Goal: Task Accomplishment & Management: Use online tool/utility

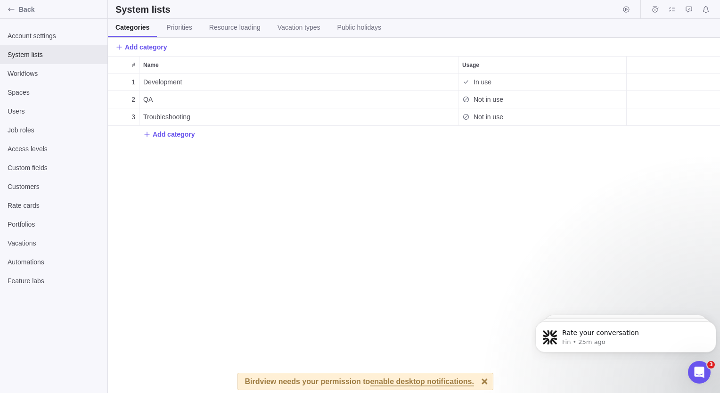
scroll to position [165, 0]
click at [8, 12] on icon "Back" at bounding box center [12, 10] width 8 height 8
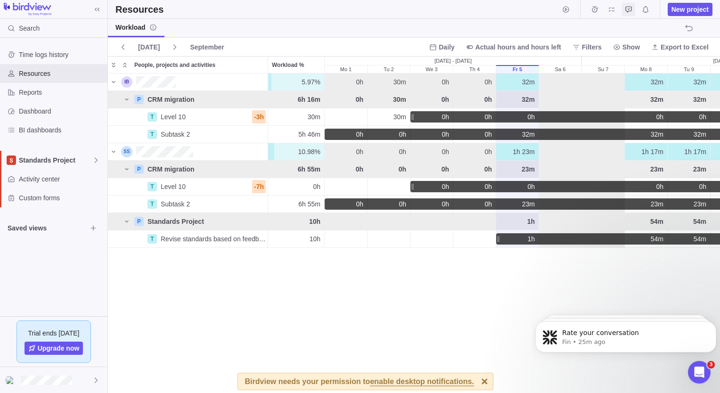
scroll to position [312, 605]
click at [42, 181] on span "Activity center" at bounding box center [61, 178] width 85 height 9
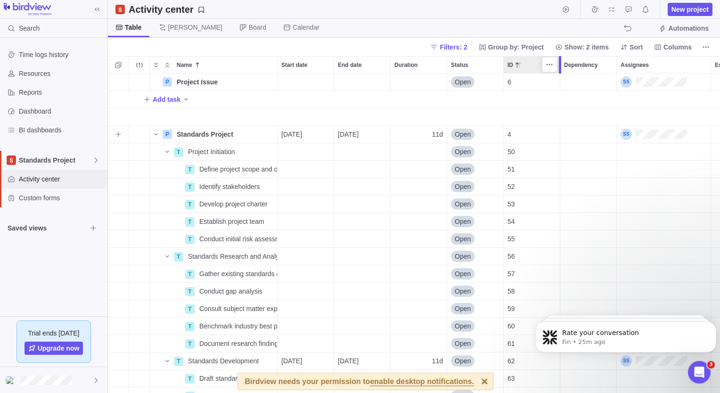
scroll to position [312, 605]
click at [37, 161] on span "Standards Project" at bounding box center [55, 159] width 73 height 9
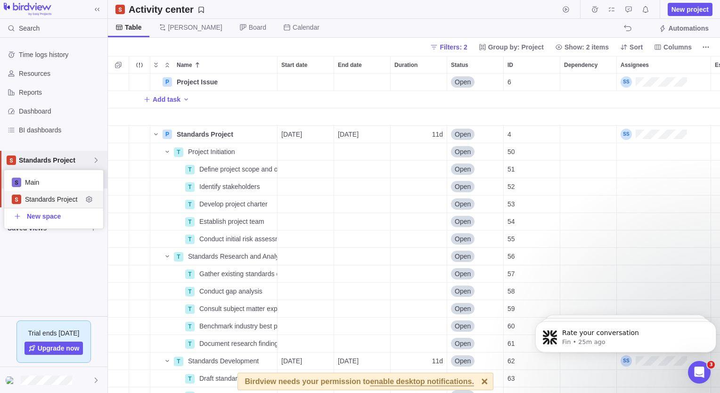
scroll to position [51, 92]
click at [41, 184] on span "Main" at bounding box center [60, 182] width 71 height 9
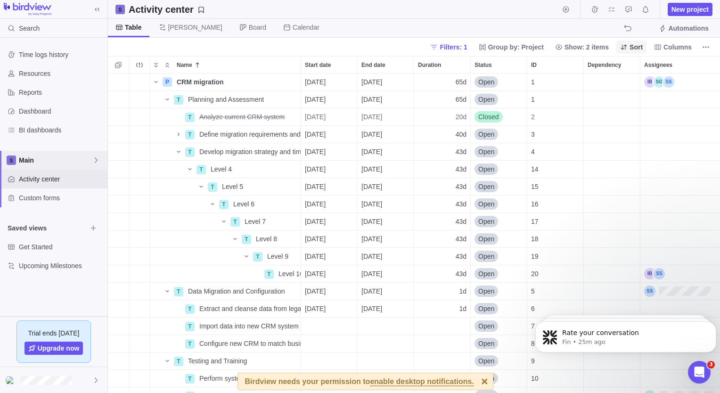
scroll to position [312, 605]
click at [688, 29] on span "Automations" at bounding box center [688, 28] width 41 height 9
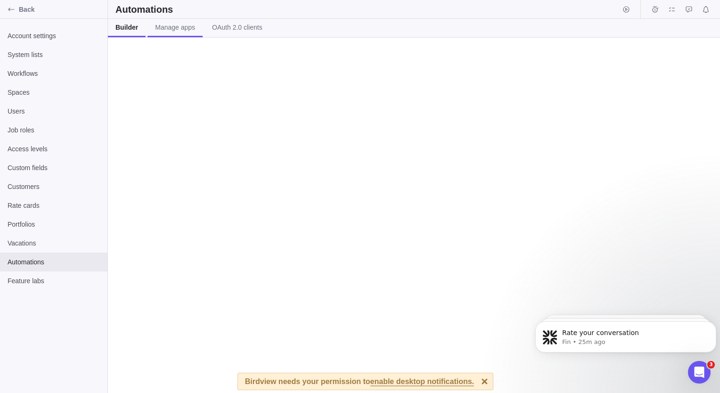
click at [171, 27] on span "Manage apps" at bounding box center [175, 27] width 40 height 9
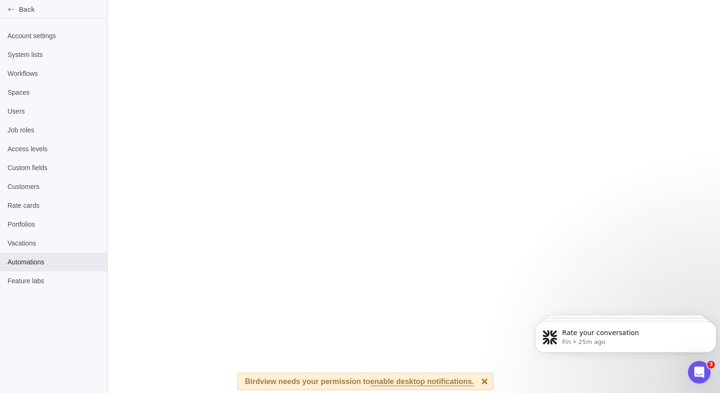
click at [478, 385] on div at bounding box center [484, 381] width 16 height 16
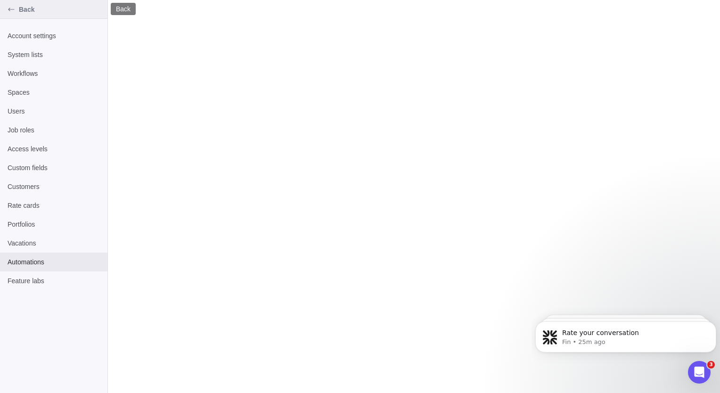
click at [16, 7] on div "Back" at bounding box center [11, 9] width 15 height 15
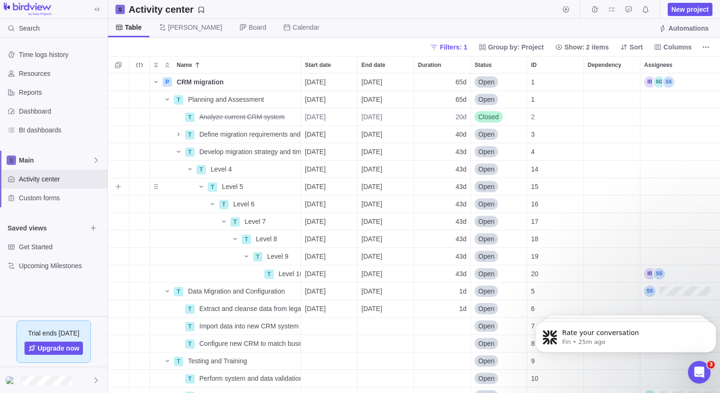
scroll to position [312, 605]
click at [686, 33] on span "Automations" at bounding box center [683, 28] width 57 height 13
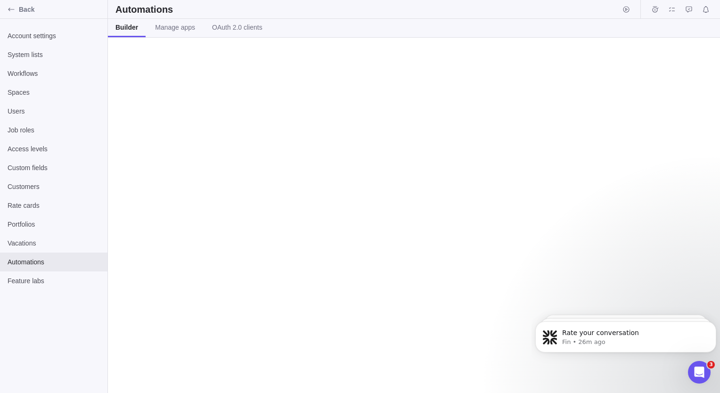
click at [535, 311] on body "Rate your conversation Fin • 26m ago If you need any more help with deleting or…" at bounding box center [625, 334] width 181 height 58
click at [540, 310] on body "Rate your conversation Fin • 26m ago If you need any more help with deleting or…" at bounding box center [625, 334] width 181 height 58
click at [541, 313] on body "Rate your conversation Fin • 26m ago If you need any more help with deleting or…" at bounding box center [625, 334] width 181 height 58
click at [551, 308] on body "Rate your conversation Fin • 26m ago If you need any more help with deleting or…" at bounding box center [625, 334] width 181 height 58
click at [547, 311] on body "Rate your conversation Fin • 26m ago If you need any more help with deleting or…" at bounding box center [625, 334] width 181 height 58
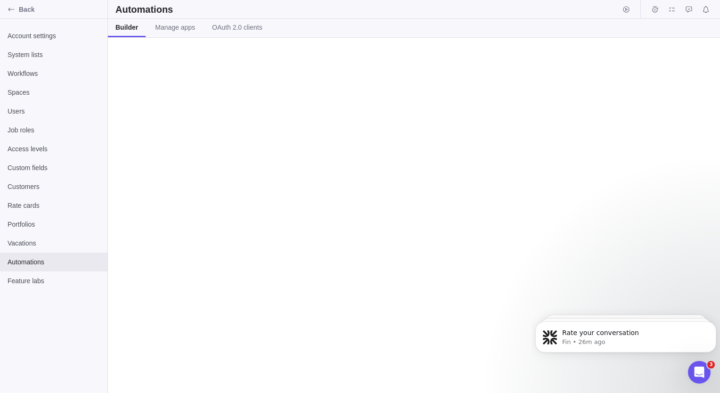
click at [554, 308] on body "Rate your conversation Fin • 26m ago If you need any more help with deleting or…" at bounding box center [625, 334] width 181 height 58
click at [713, 321] on icon "Dismiss notification" at bounding box center [713, 323] width 5 height 5
click at [713, 324] on icon "Dismiss notification" at bounding box center [713, 323] width 5 height 5
click at [713, 324] on icon "Dismiss notification" at bounding box center [712, 323] width 3 height 3
